Goal: Transaction & Acquisition: Purchase product/service

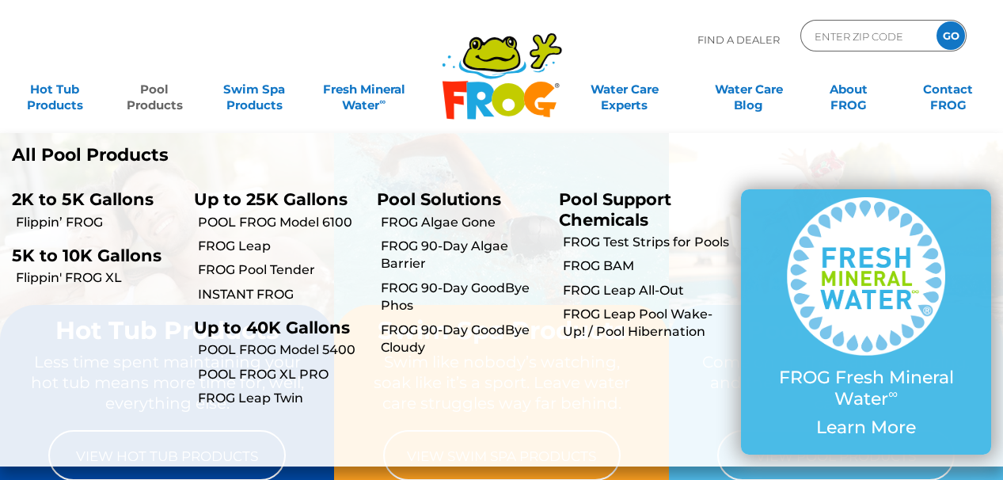
click at [161, 104] on link "Pool Products" at bounding box center [155, 90] width 78 height 32
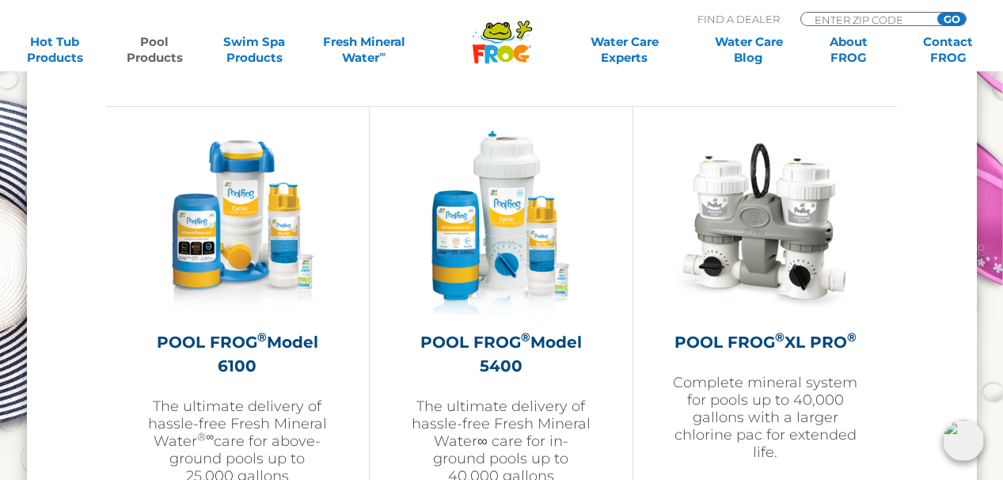
scroll to position [2335, 0]
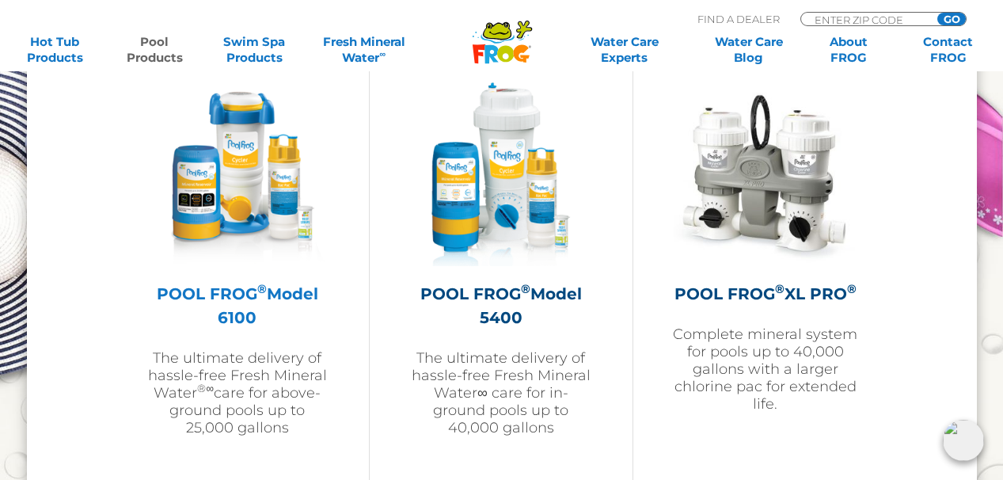
click at [253, 283] on h2 "POOL FROG ® Model 6100" at bounding box center [238, 305] width 184 height 47
